Goal: Task Accomplishment & Management: Use online tool/utility

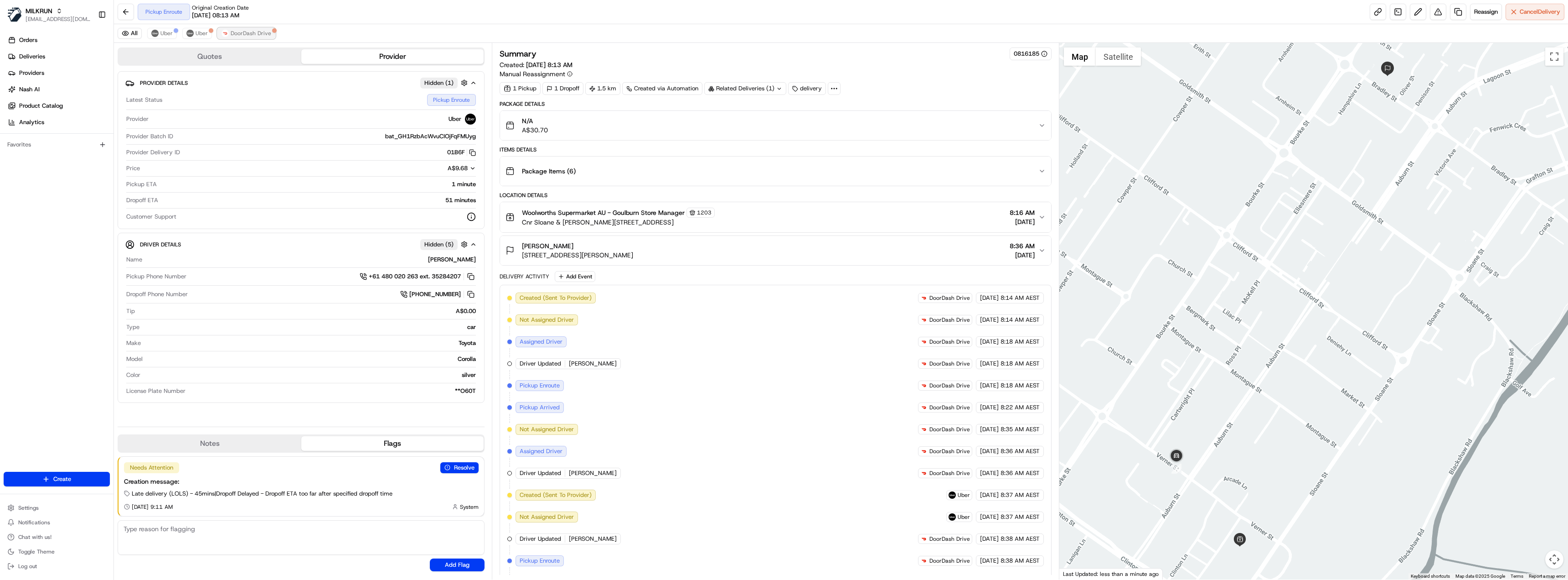
click at [256, 36] on span "DoorDash Drive" at bounding box center [251, 33] width 41 height 7
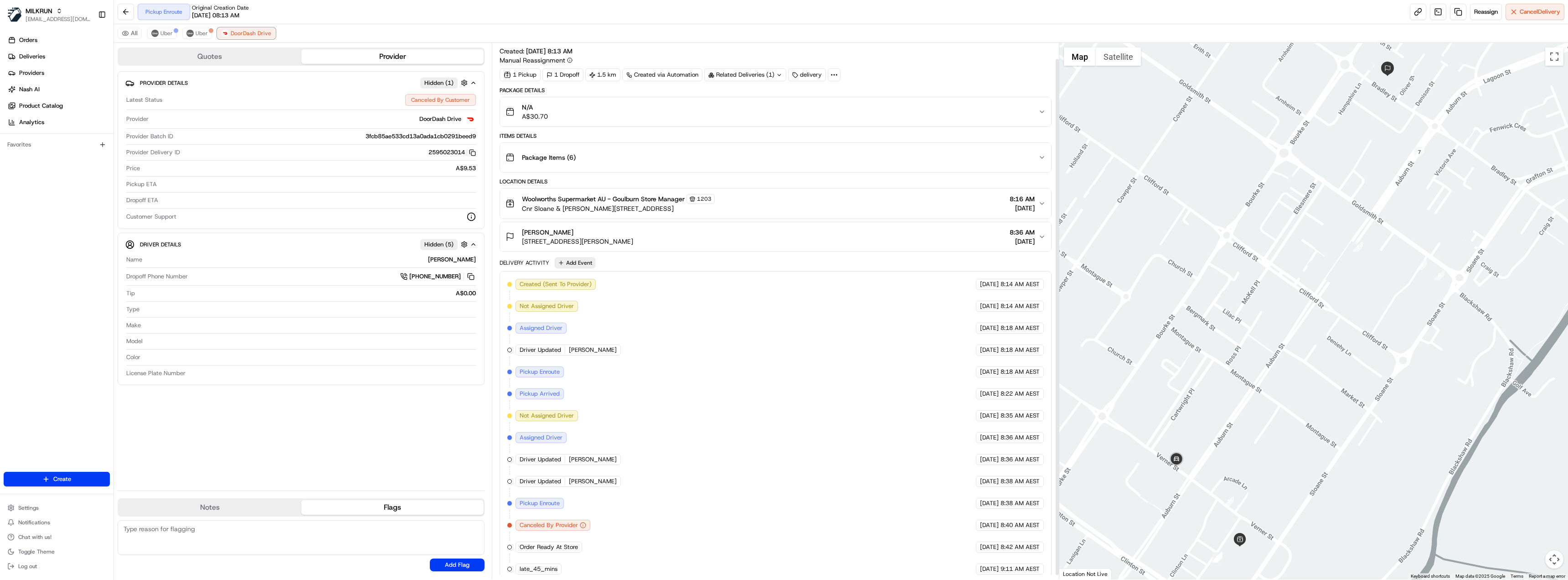
scroll to position [21, 0]
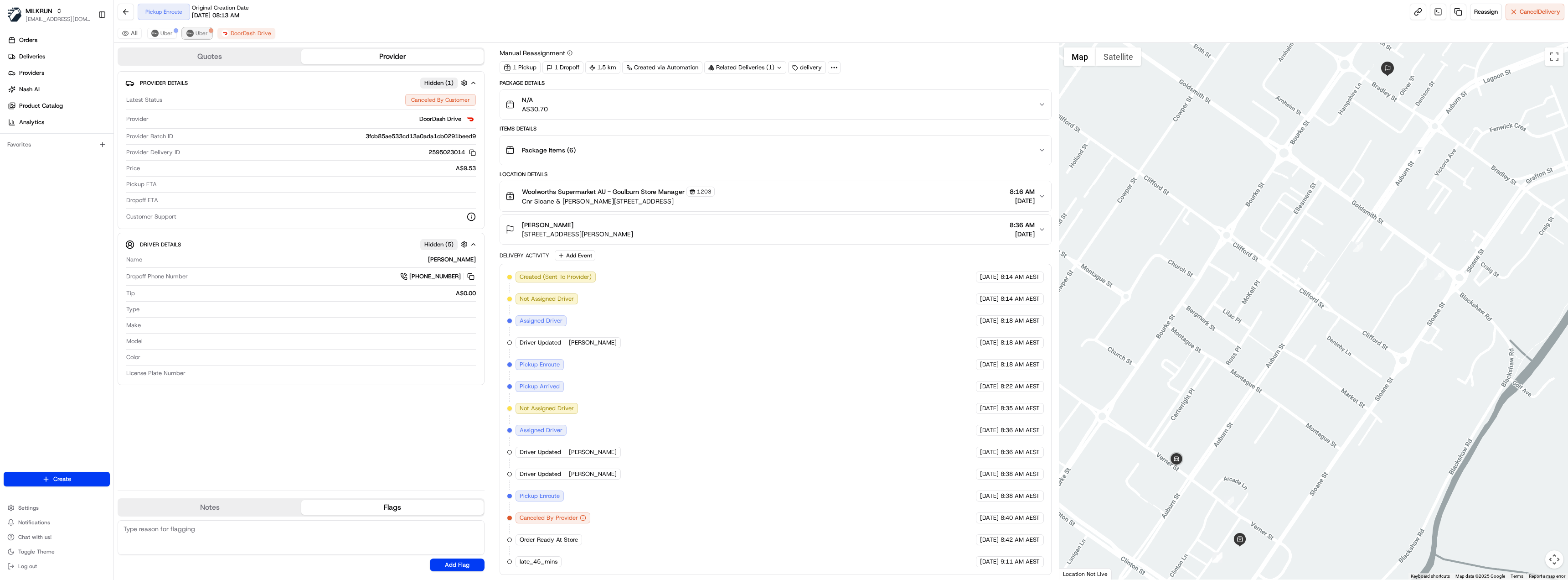
click at [198, 32] on span "Uber" at bounding box center [201, 33] width 12 height 7
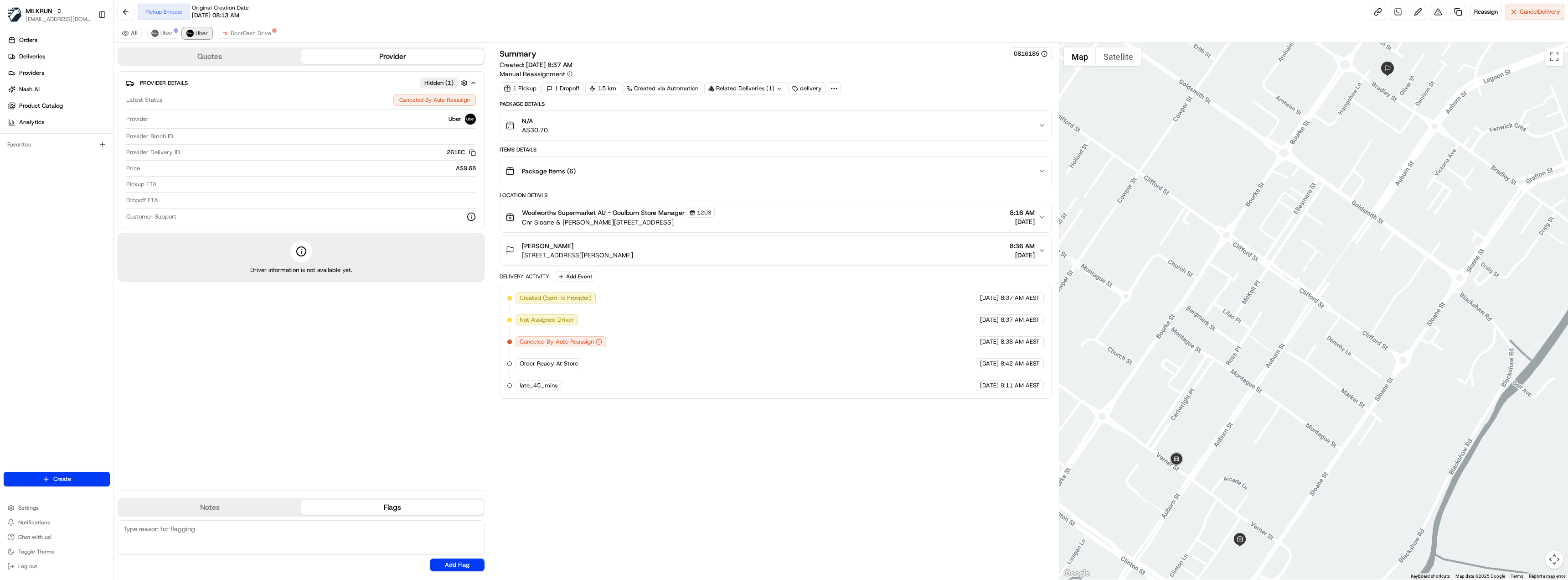
scroll to position [0, 0]
click at [161, 40] on div "All Uber Uber DoorDash Drive" at bounding box center [841, 34] width 1454 height 19
